Goal: Task Accomplishment & Management: Use online tool/utility

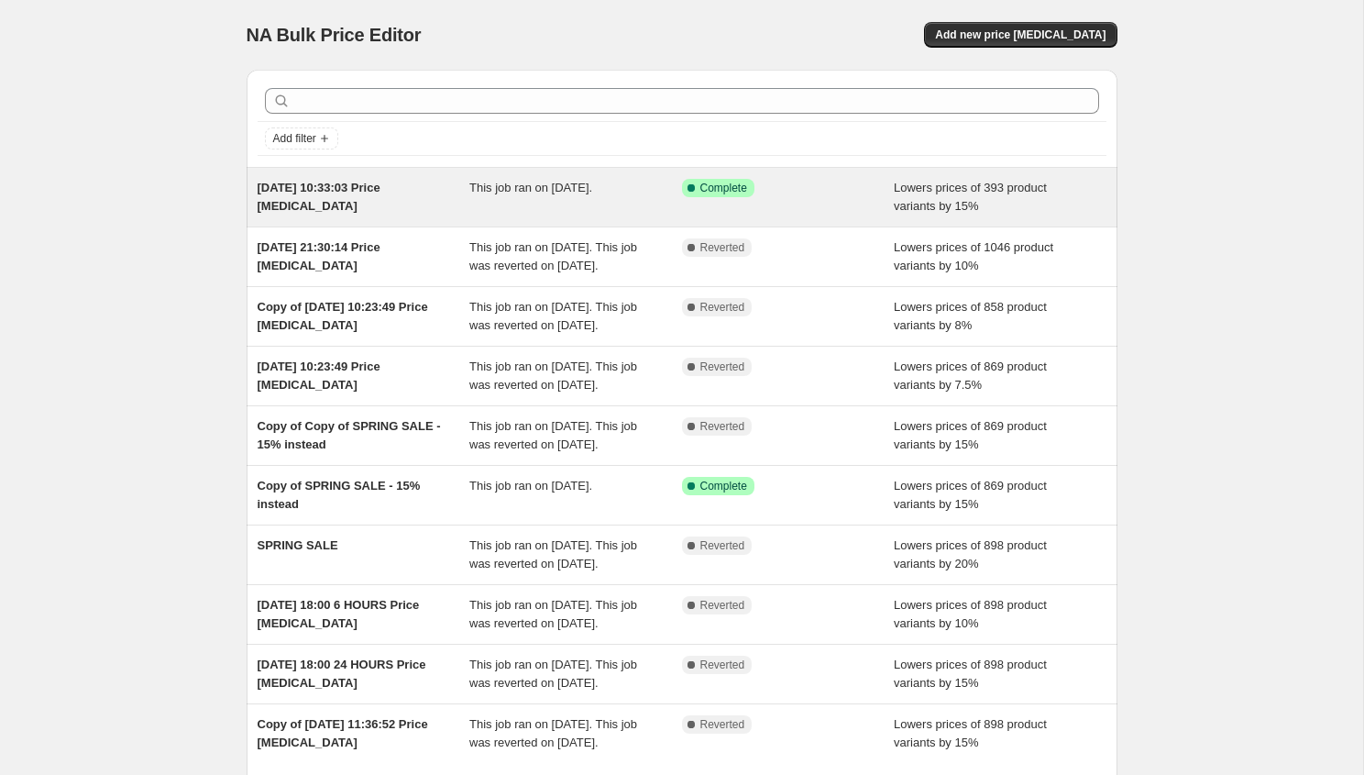
click at [400, 200] on div "[DATE] 10:33:03 Price [MEDICAL_DATA]" at bounding box center [364, 197] width 213 height 37
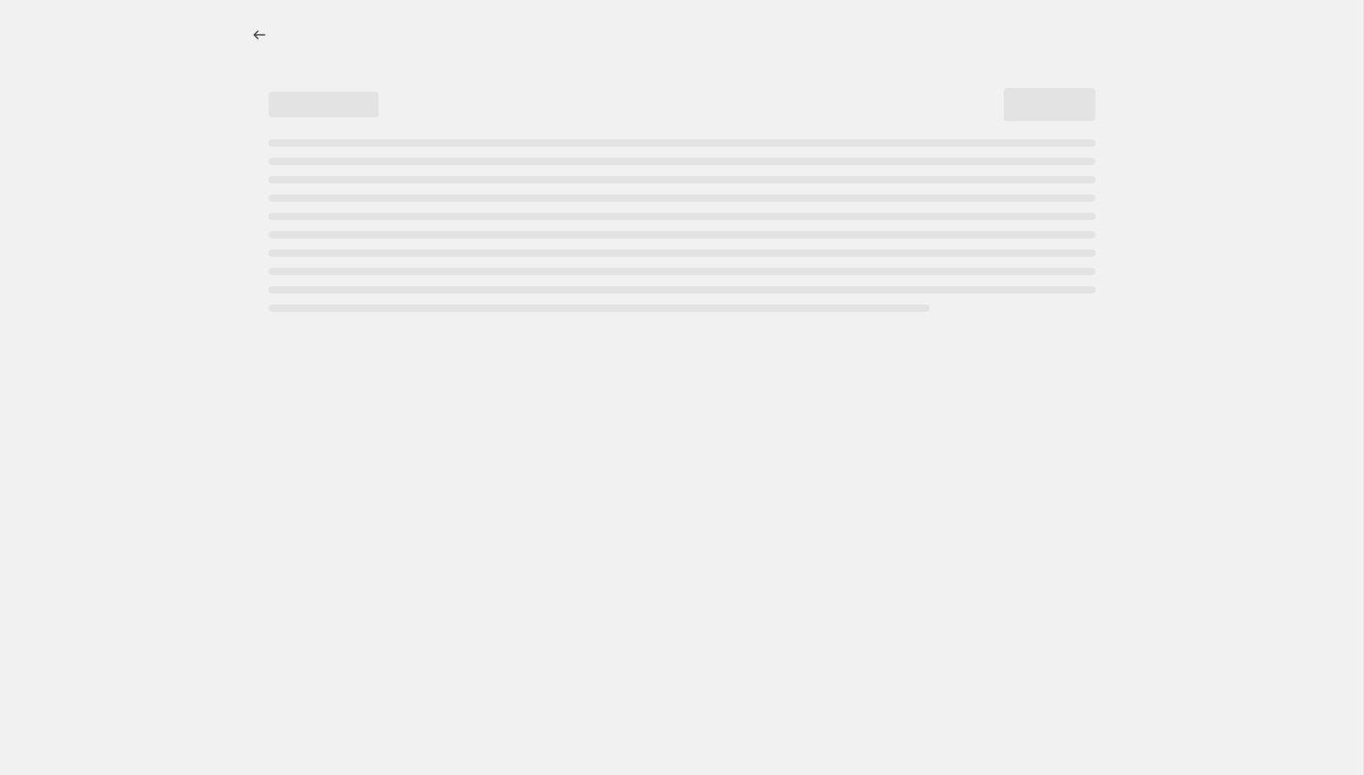
select select "percentage"
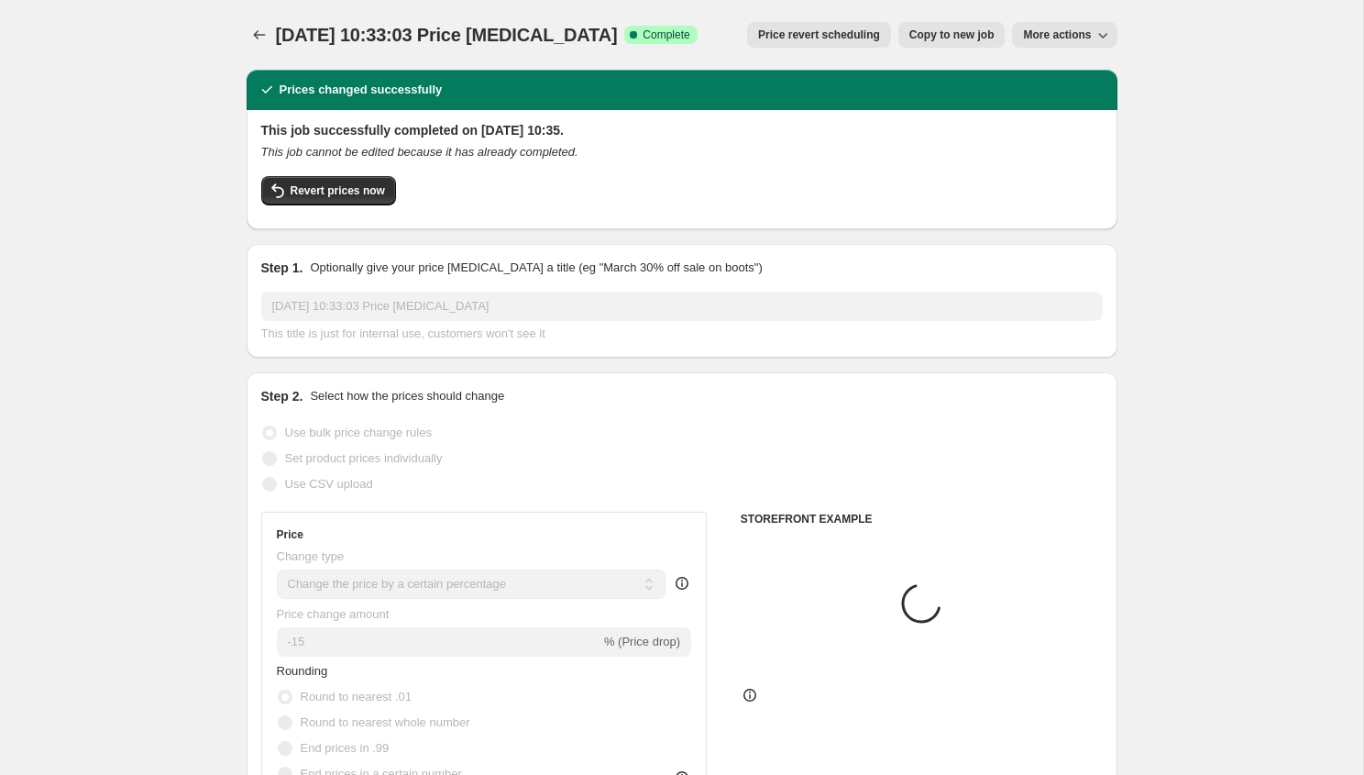
select select "collection"
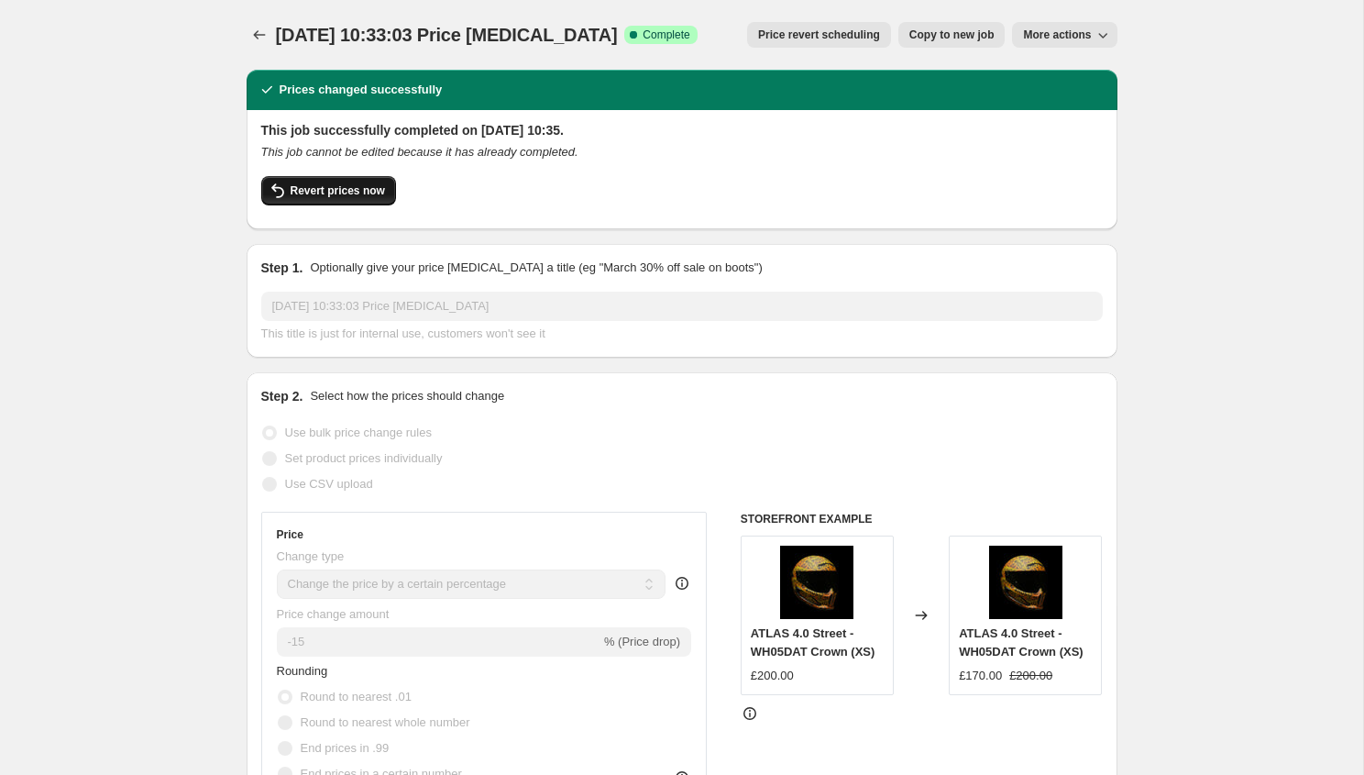
click at [374, 188] on span "Revert prices now" at bounding box center [338, 190] width 94 height 15
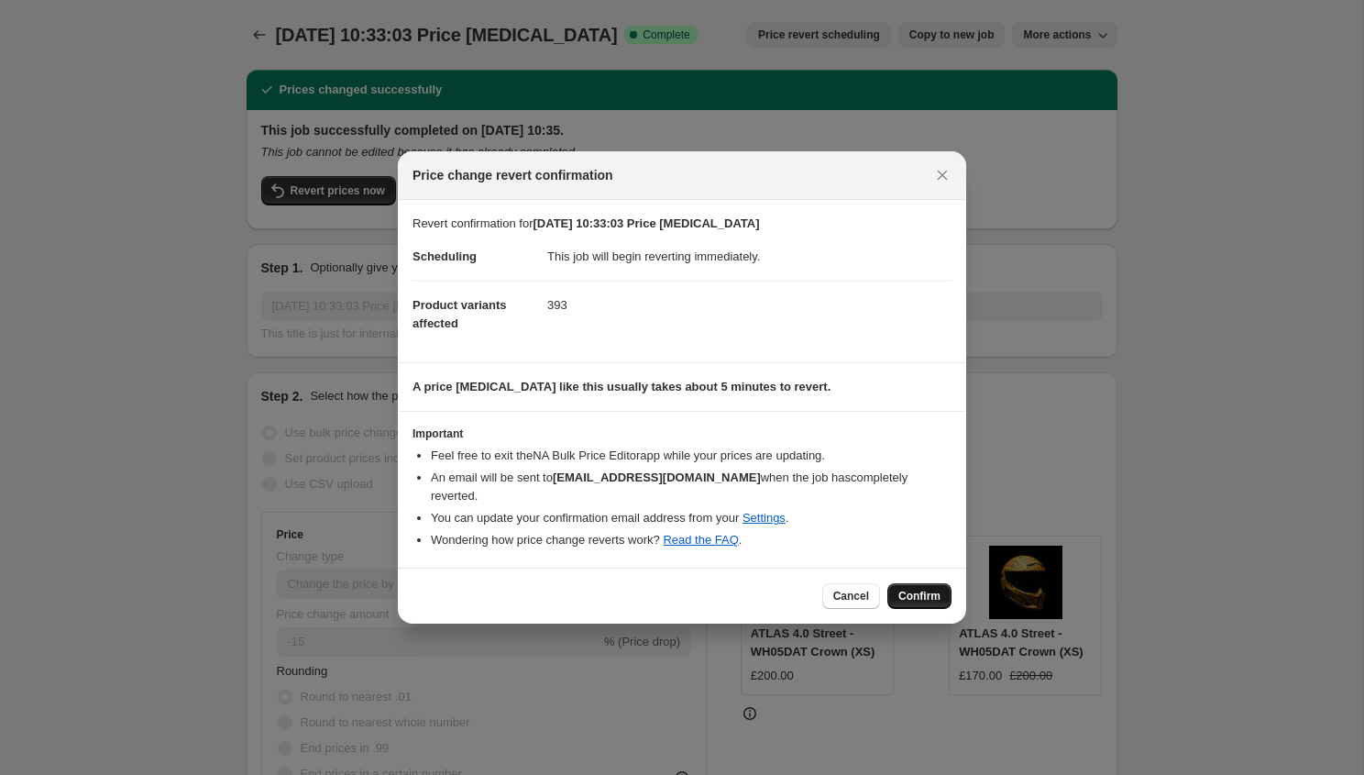
click at [916, 588] on span "Confirm" at bounding box center [919, 595] width 42 height 15
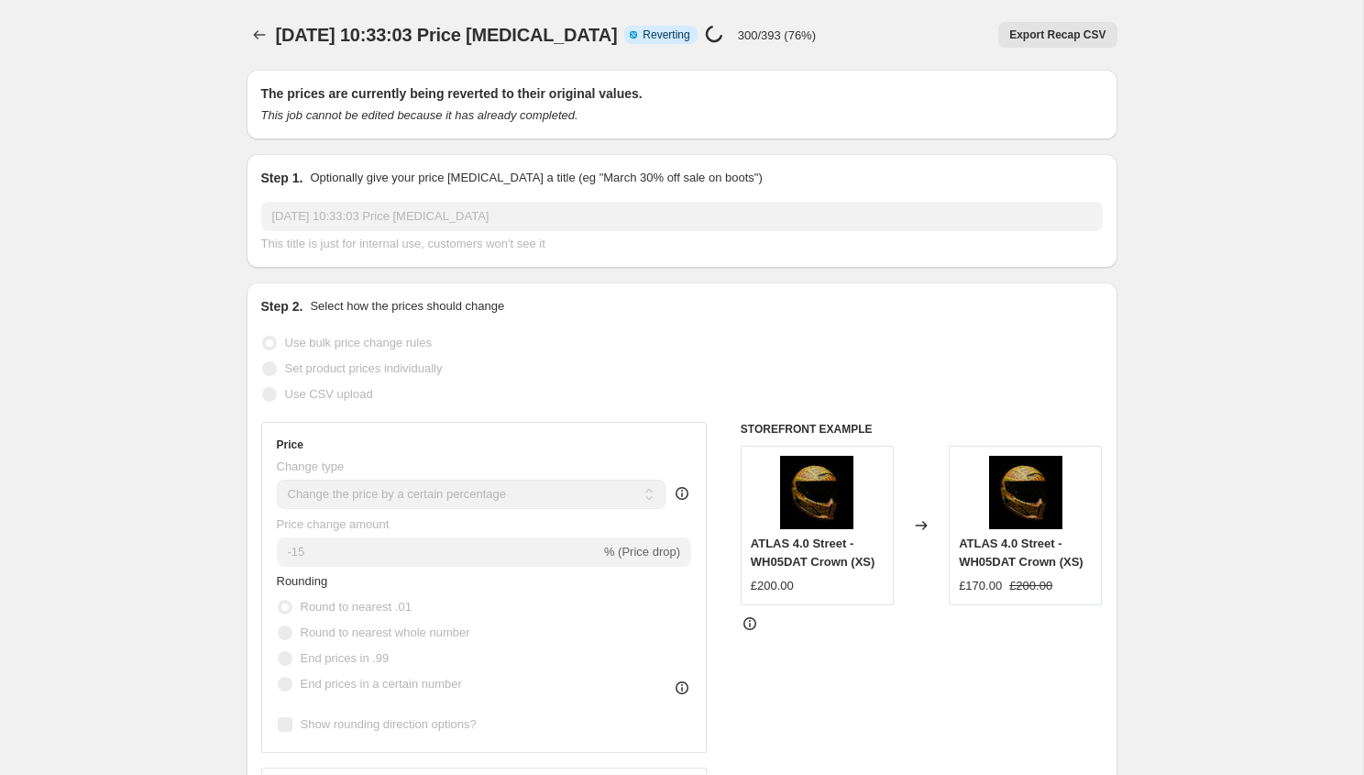
select select "percentage"
select select "collection"
